Goal: Information Seeking & Learning: Check status

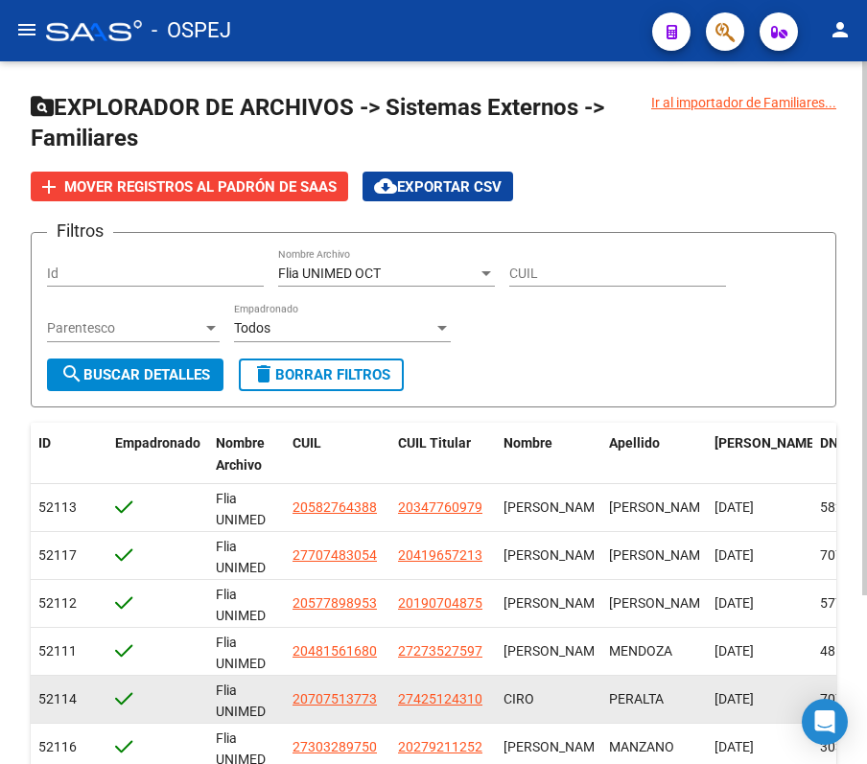
scroll to position [221, 0]
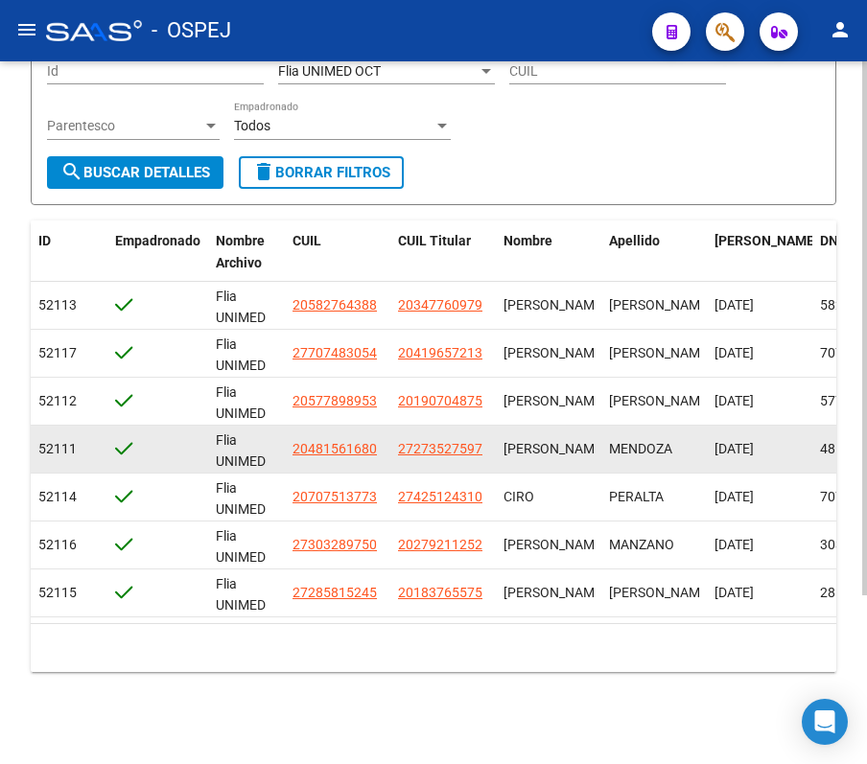
click at [722, 441] on span "[DATE]" at bounding box center [733, 448] width 39 height 15
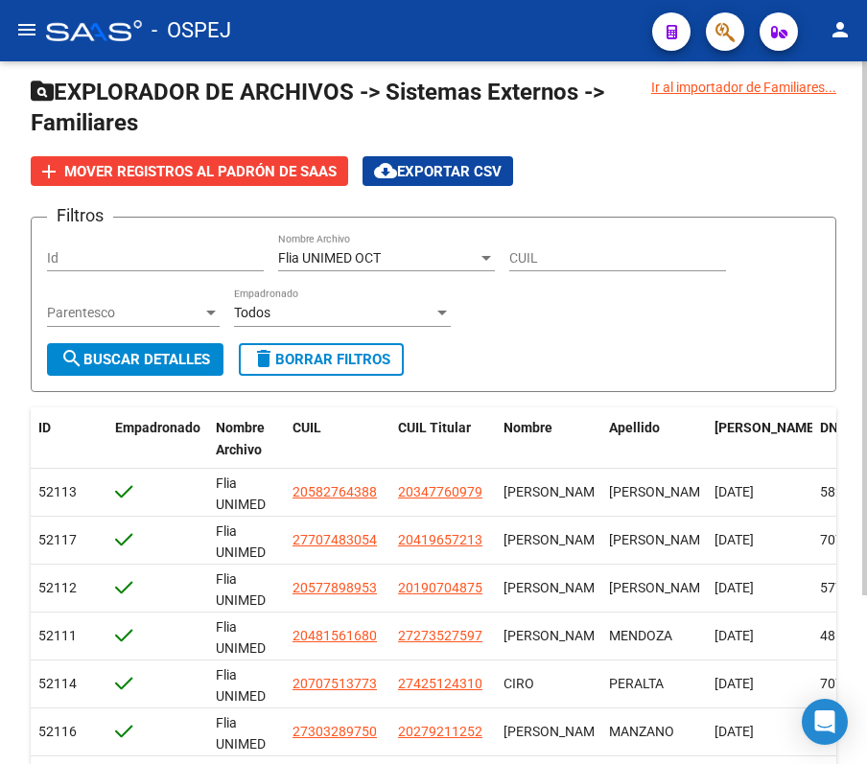
scroll to position [0, 0]
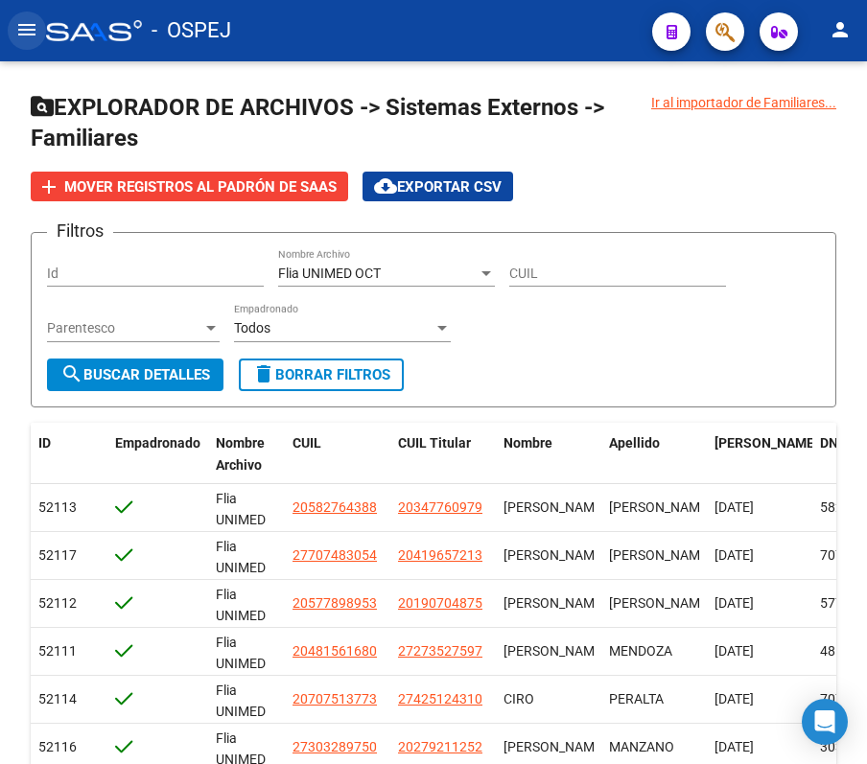
click at [24, 32] on mat-icon "menu" at bounding box center [26, 29] width 23 height 23
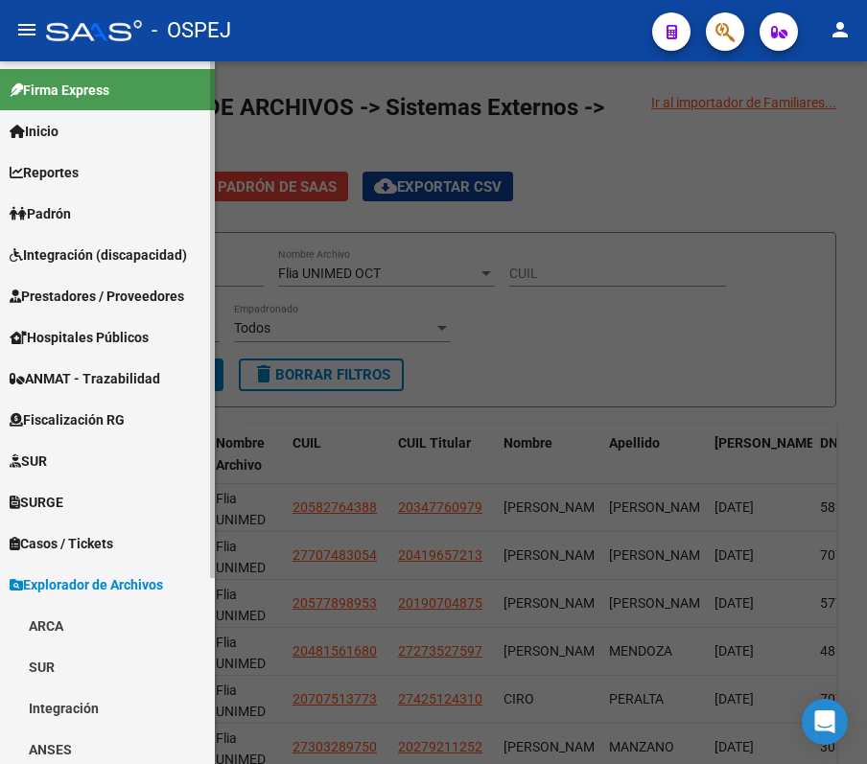
click at [93, 288] on span "Prestadores / Proveedores" at bounding box center [97, 296] width 175 height 21
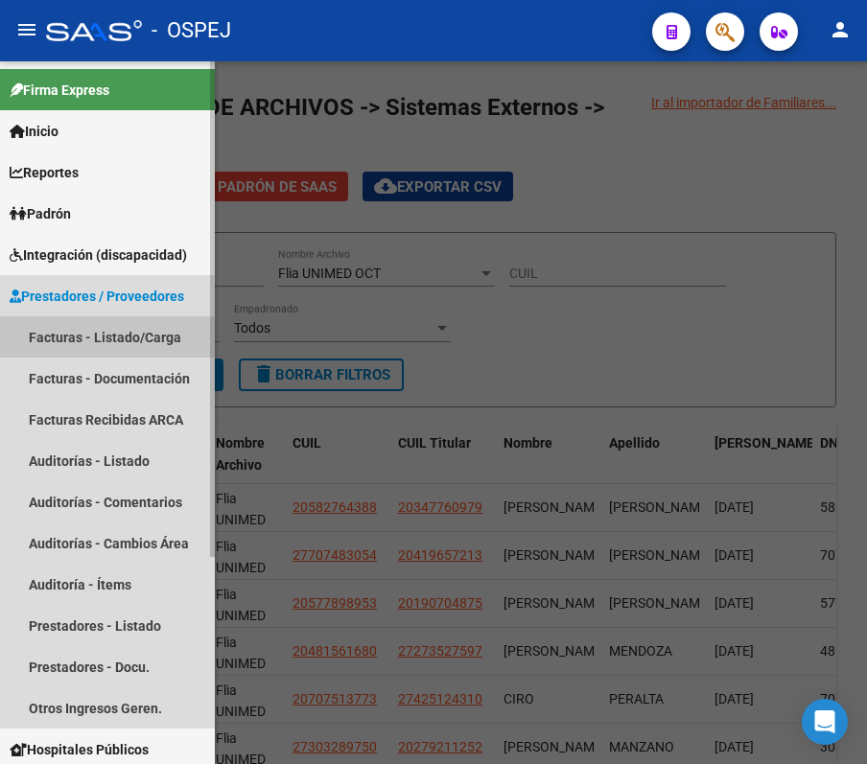
click at [74, 339] on link "Facturas - Listado/Carga" at bounding box center [107, 336] width 215 height 41
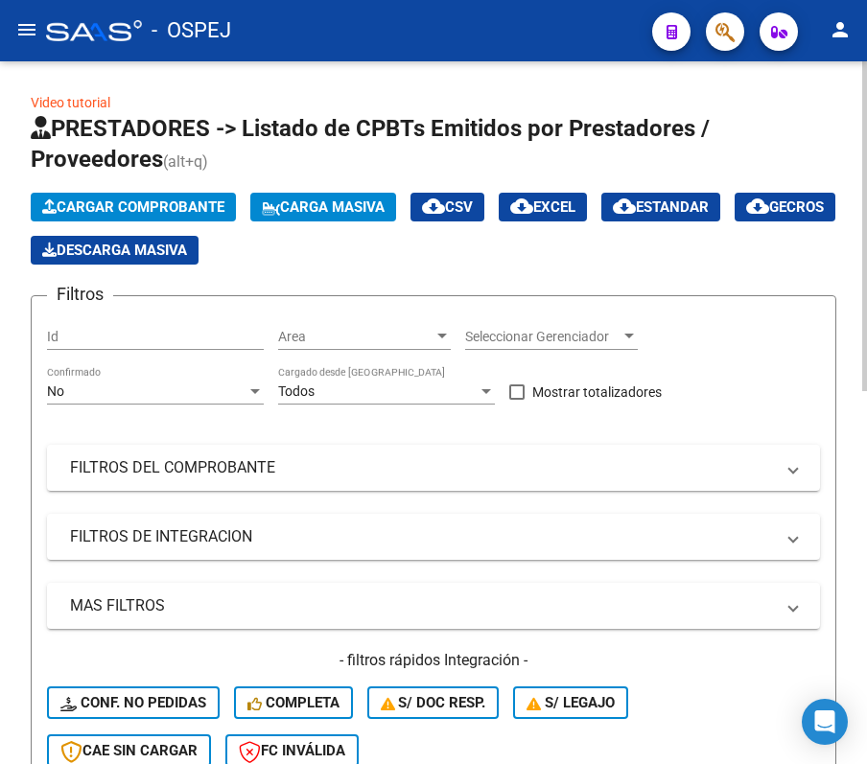
click at [185, 369] on div "No Confirmado" at bounding box center [155, 385] width 217 height 38
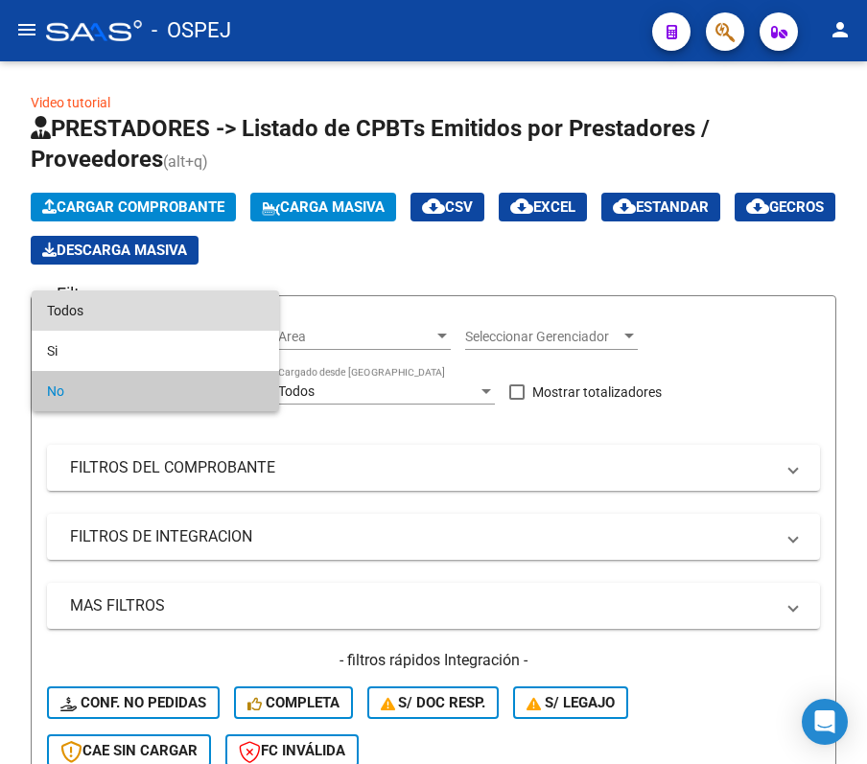
click at [148, 305] on span "Todos" at bounding box center [155, 311] width 217 height 40
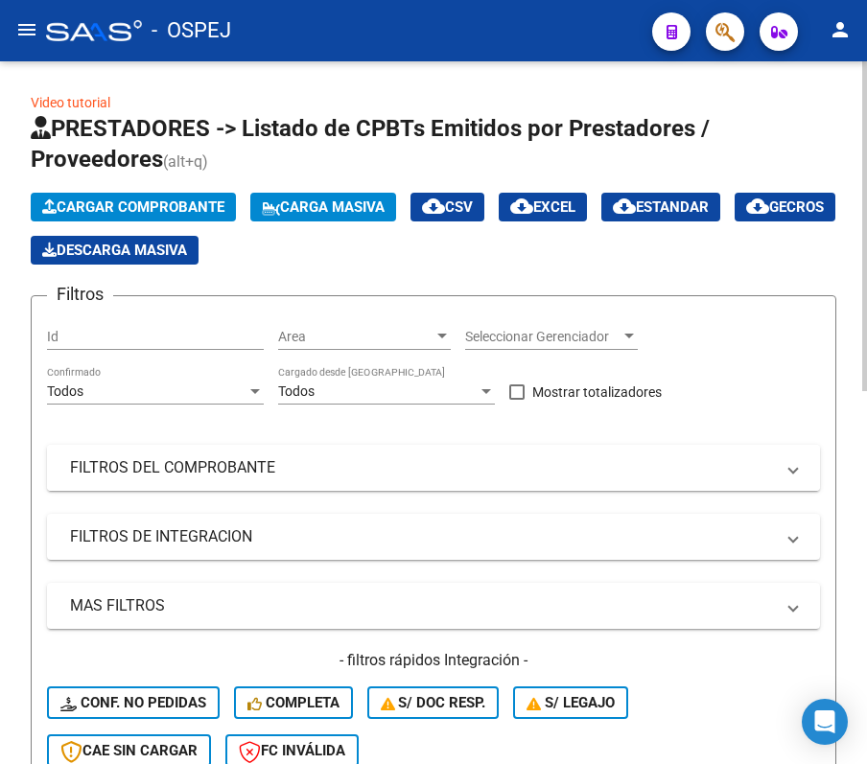
click at [184, 462] on mat-panel-title "FILTROS DEL COMPROBANTE" at bounding box center [422, 467] width 704 height 21
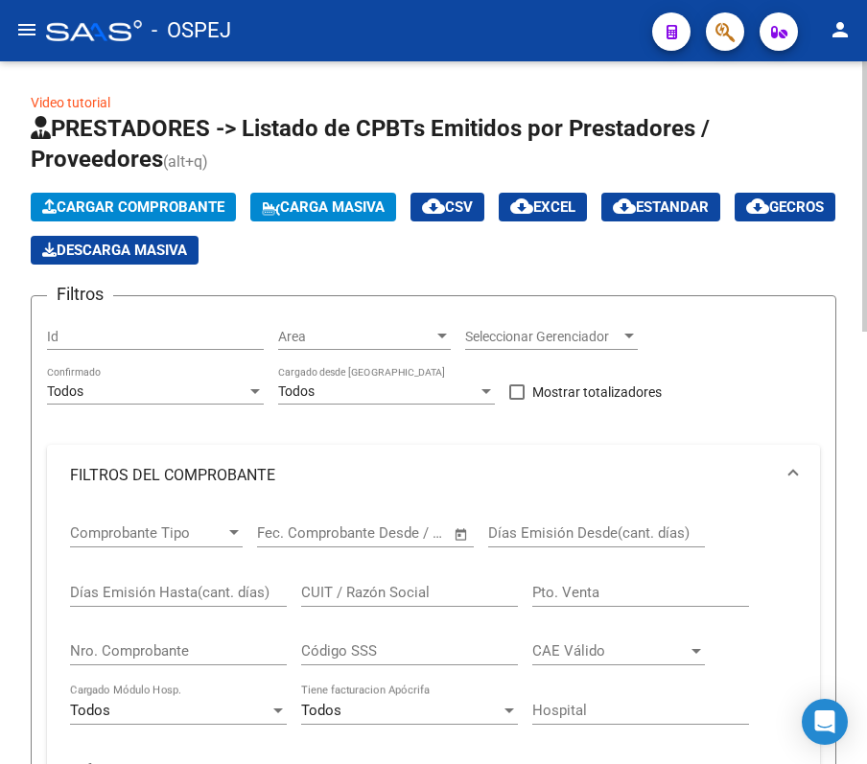
click at [190, 653] on input "Nro. Comprobante" at bounding box center [178, 650] width 217 height 17
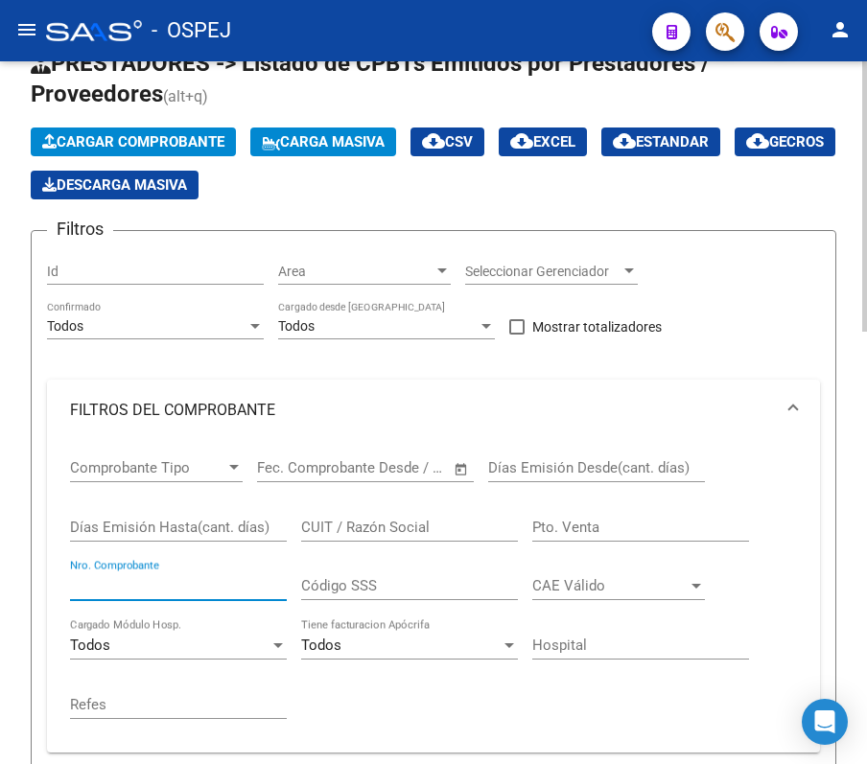
scroll to position [128, 0]
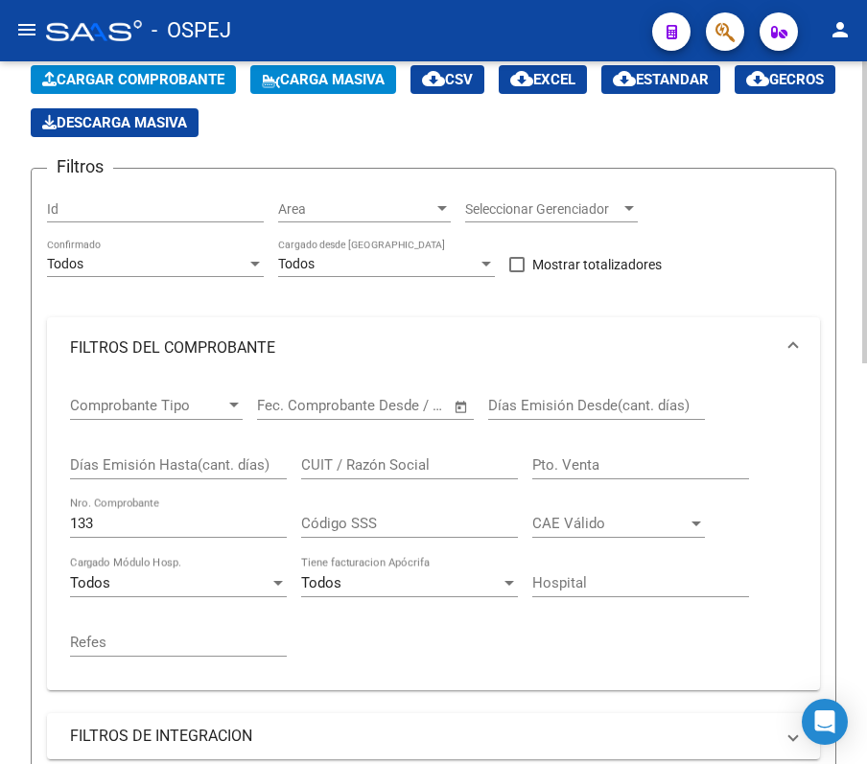
click at [8, 265] on div "Video tutorial PRESTADORES -> Listado de CPBTs Emitidos por Prestadores / Prove…" at bounding box center [433, 742] width 867 height 1617
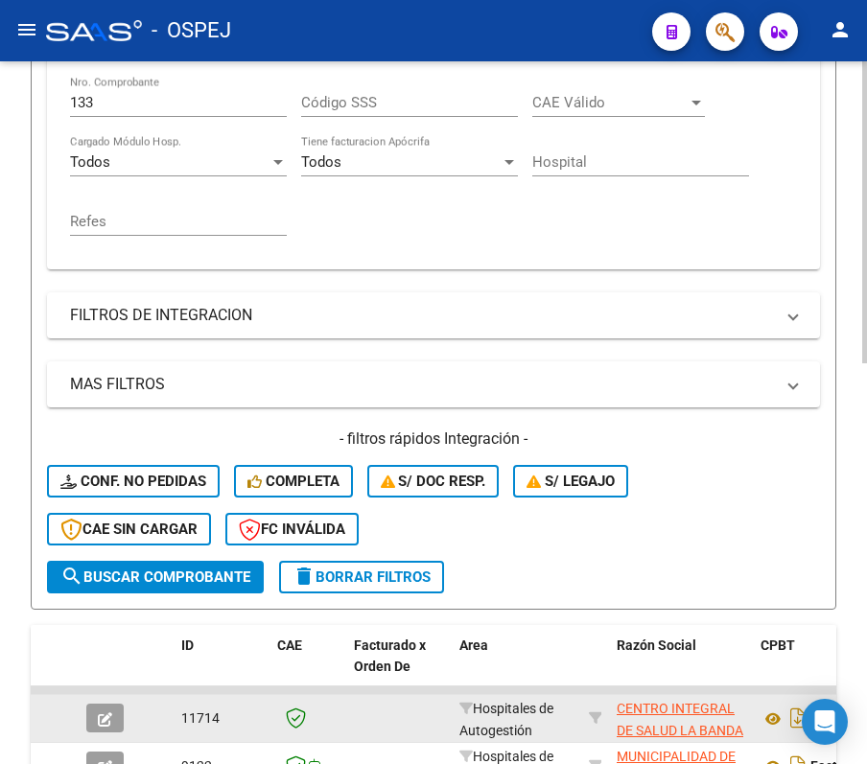
scroll to position [420, 0]
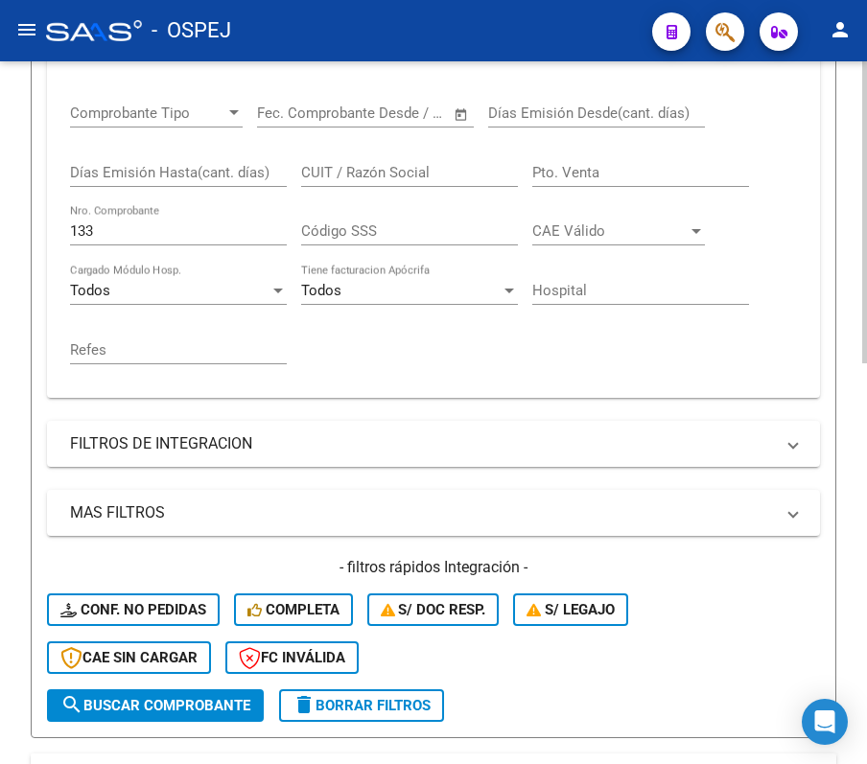
click at [181, 216] on div "133 Nro. Comprobante" at bounding box center [178, 224] width 217 height 41
click at [212, 250] on div "133 Nro. Comprobante" at bounding box center [178, 233] width 217 height 59
click at [201, 242] on div "133 Nro. Comprobante" at bounding box center [178, 224] width 217 height 41
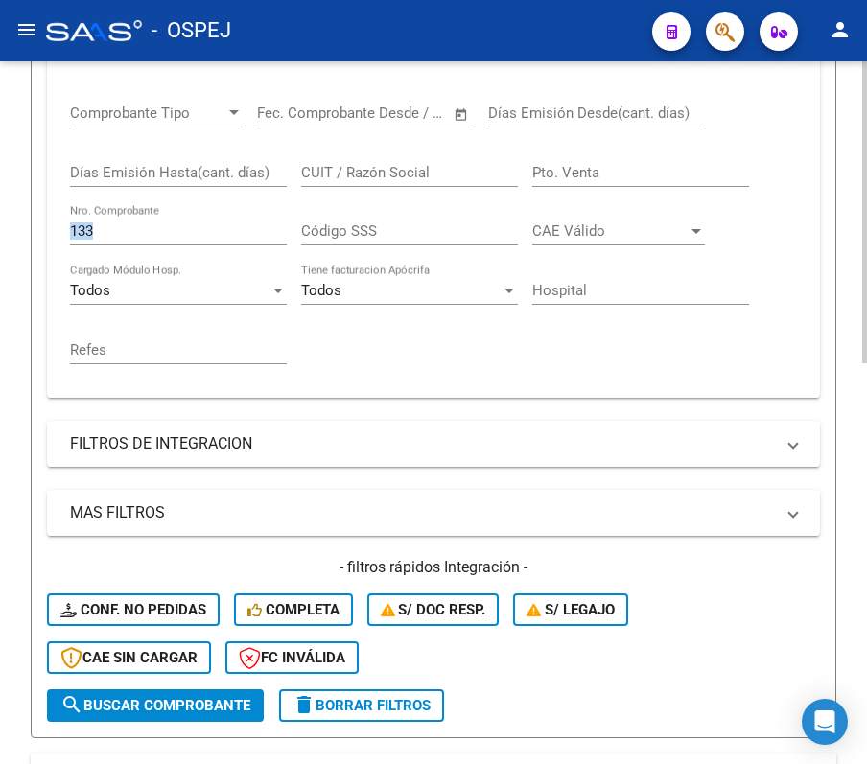
click at [201, 242] on div "133 Nro. Comprobante" at bounding box center [178, 224] width 217 height 41
click at [181, 236] on input "133" at bounding box center [178, 230] width 217 height 17
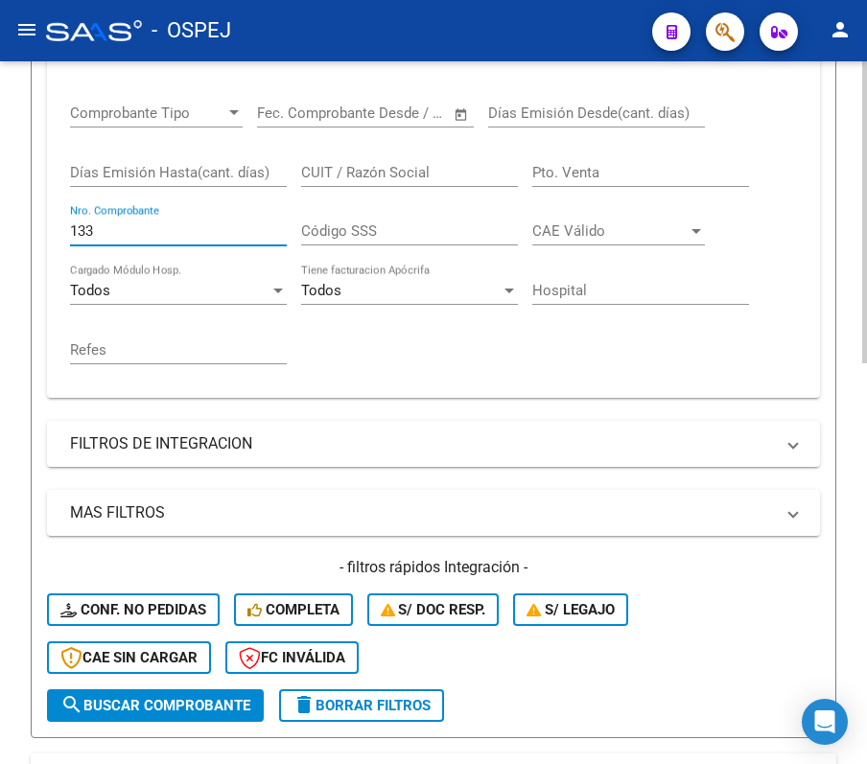
click at [181, 236] on input "133" at bounding box center [178, 230] width 217 height 17
click at [21, 339] on div "Video tutorial PRESTADORES -> Listado de CPBTs Emitidos por Prestadores / Prove…" at bounding box center [433, 401] width 867 height 1521
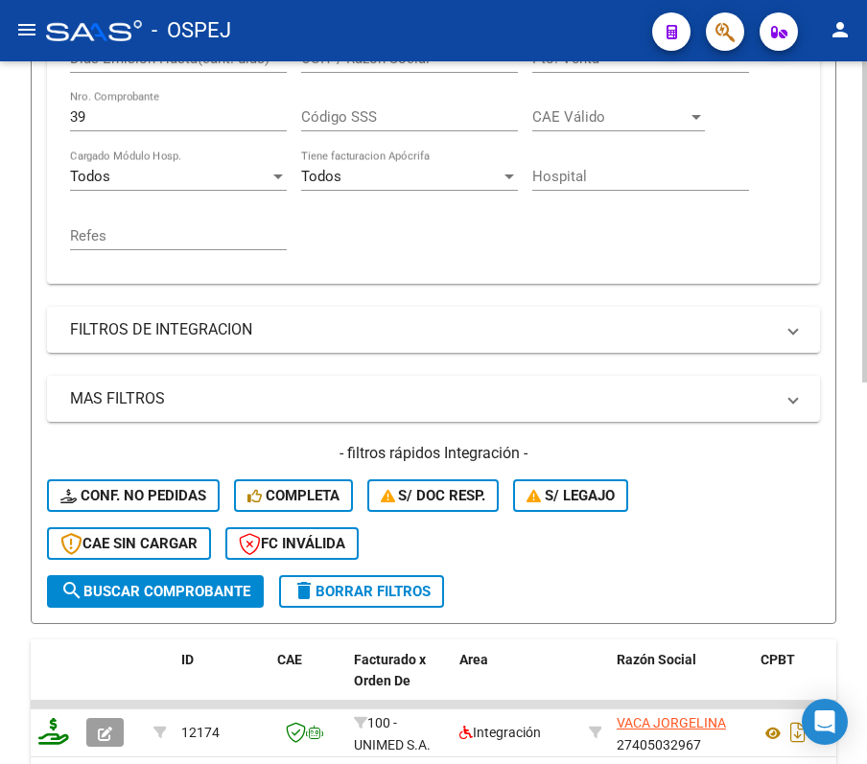
scroll to position [453, 0]
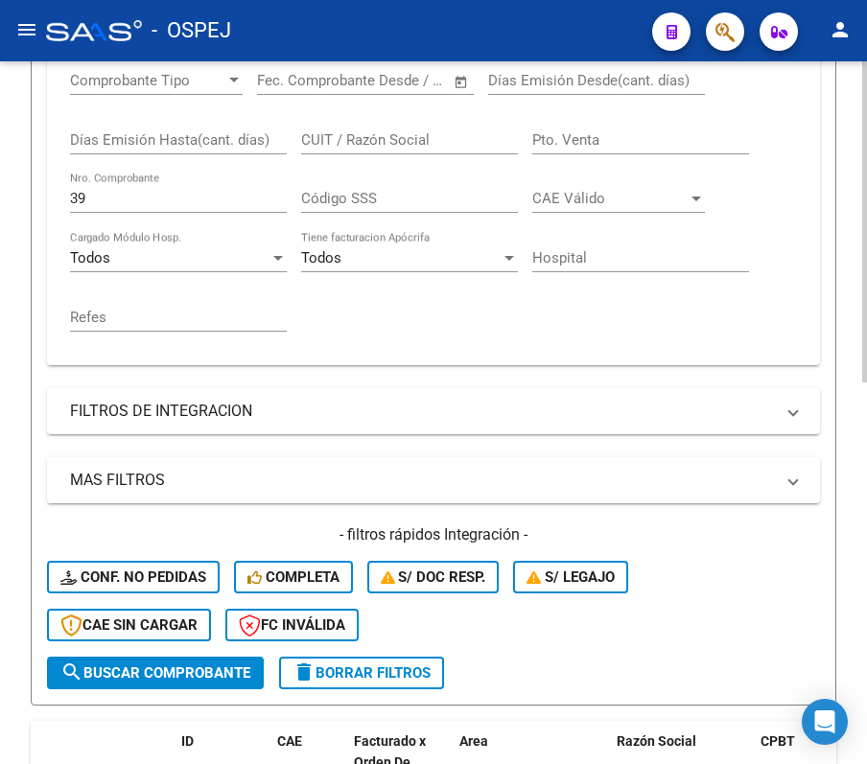
click at [102, 184] on div "39 Nro. Comprobante" at bounding box center [178, 192] width 217 height 41
click at [117, 196] on input "39" at bounding box center [178, 198] width 217 height 17
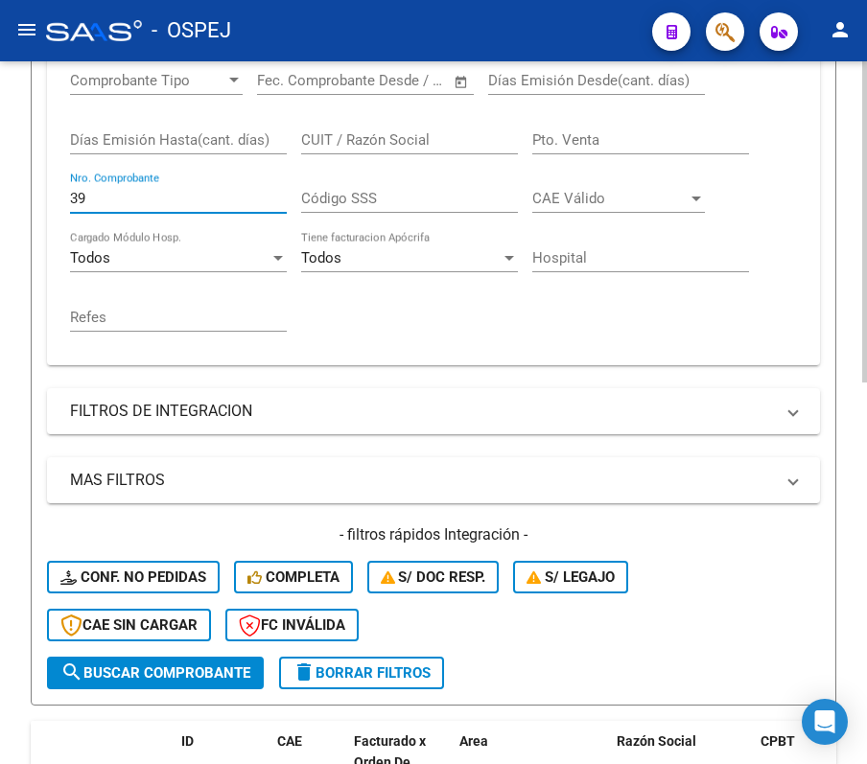
click at [117, 196] on input "39" at bounding box center [178, 198] width 217 height 17
click at [32, 362] on form "Filtros Id Area Area Seleccionar Gerenciador Seleccionar Gerenciador Todos Conf…" at bounding box center [434, 274] width 806 height 863
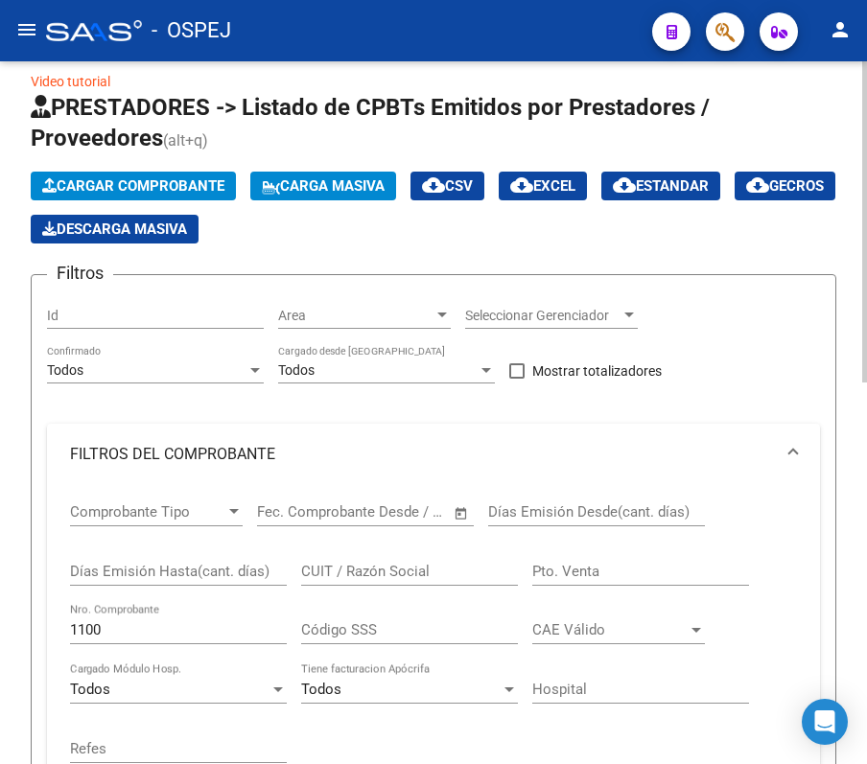
scroll to position [0, 0]
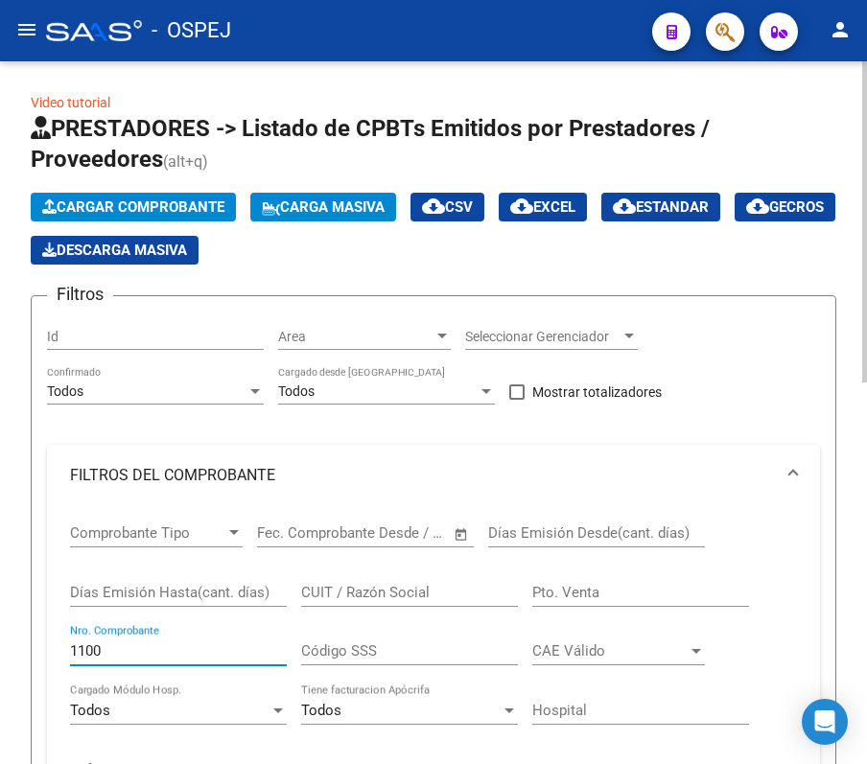
click at [212, 652] on input "1100" at bounding box center [178, 650] width 217 height 17
type input "15028"
click at [25, 442] on div "Video tutorial PRESTADORES -> Listado de CPBTs Emitidos por Prestadores / Prove…" at bounding box center [433, 742] width 867 height 1363
